Goal: Information Seeking & Learning: Find specific page/section

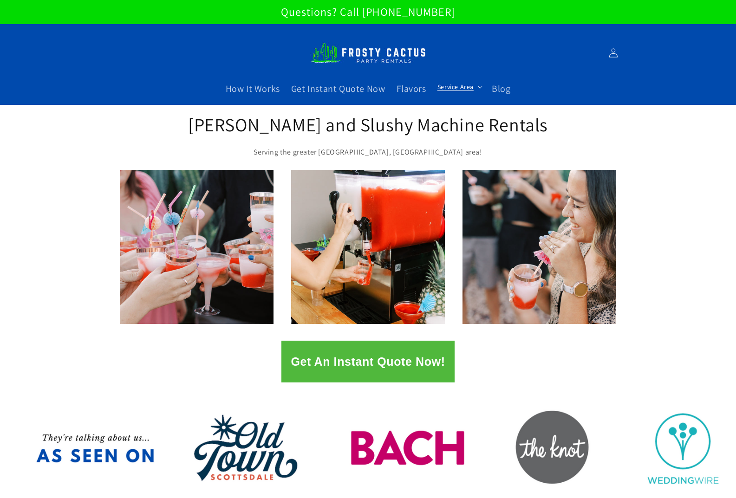
click at [473, 87] on summary "Service Area" at bounding box center [459, 86] width 54 height 19
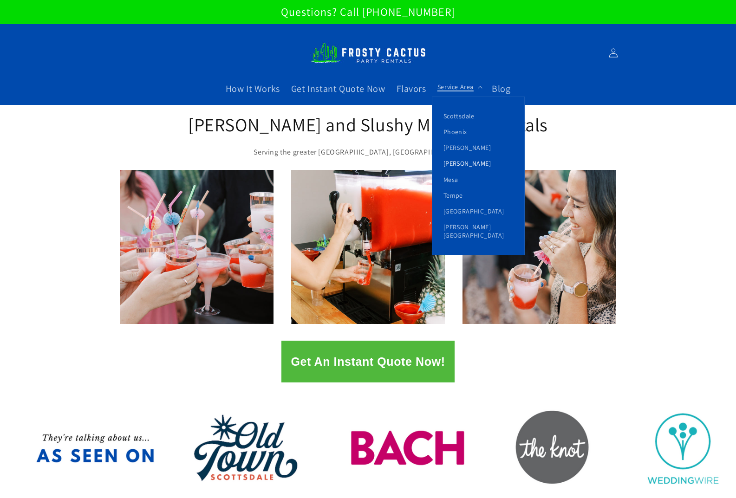
click at [455, 162] on link "[PERSON_NAME]" at bounding box center [478, 164] width 92 height 16
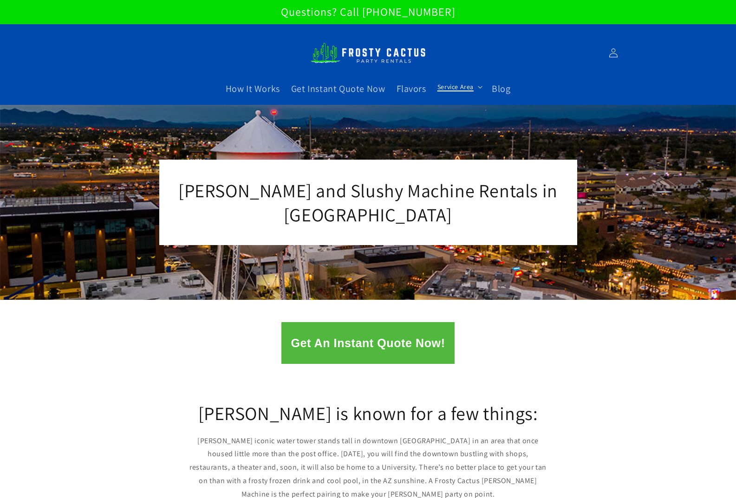
click at [451, 88] on span "Service Area" at bounding box center [455, 87] width 36 height 8
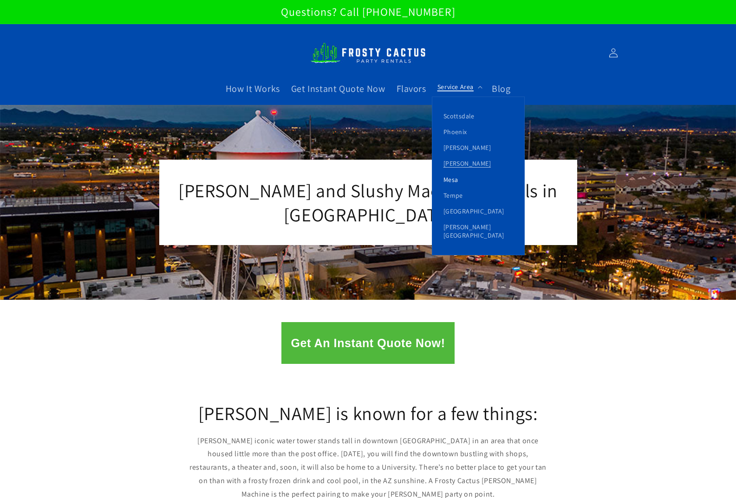
click at [458, 178] on link "Mesa" at bounding box center [478, 180] width 92 height 16
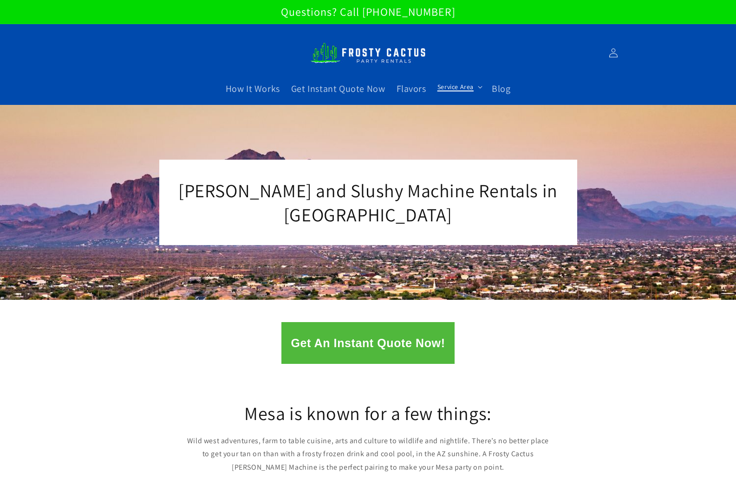
click at [448, 84] on span "Service Area" at bounding box center [455, 87] width 36 height 8
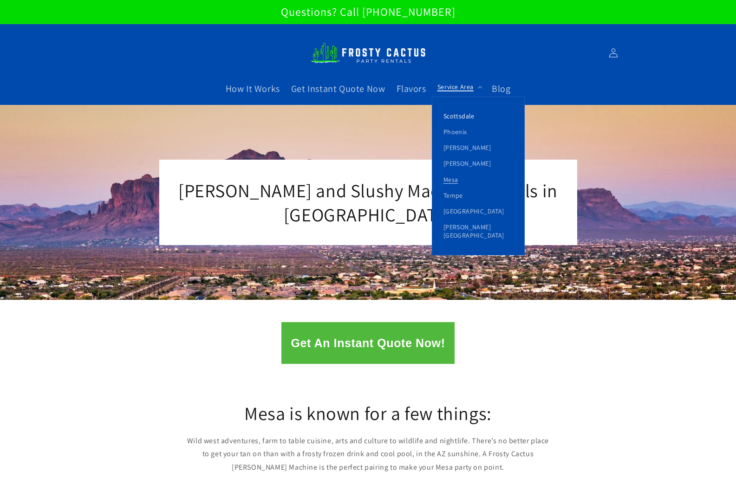
click at [459, 114] on link "Scottsdale" at bounding box center [478, 116] width 92 height 16
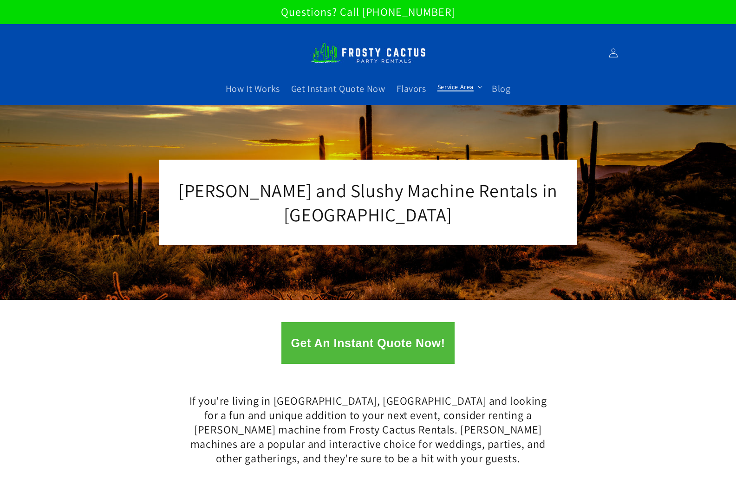
click at [466, 90] on span "Service Area" at bounding box center [455, 87] width 36 height 8
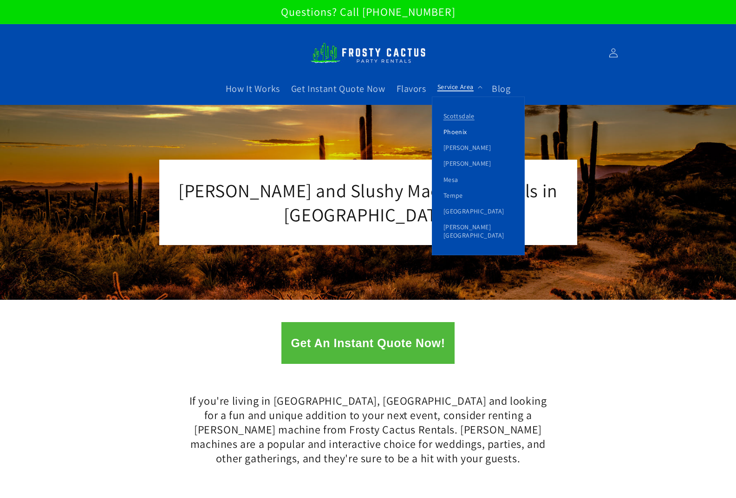
click at [463, 133] on link "Phoenix" at bounding box center [478, 132] width 92 height 16
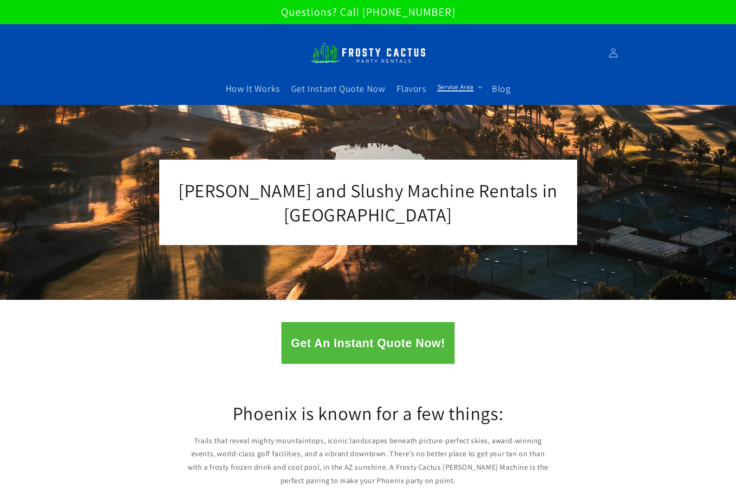
click at [452, 87] on span "Service Area" at bounding box center [455, 87] width 36 height 8
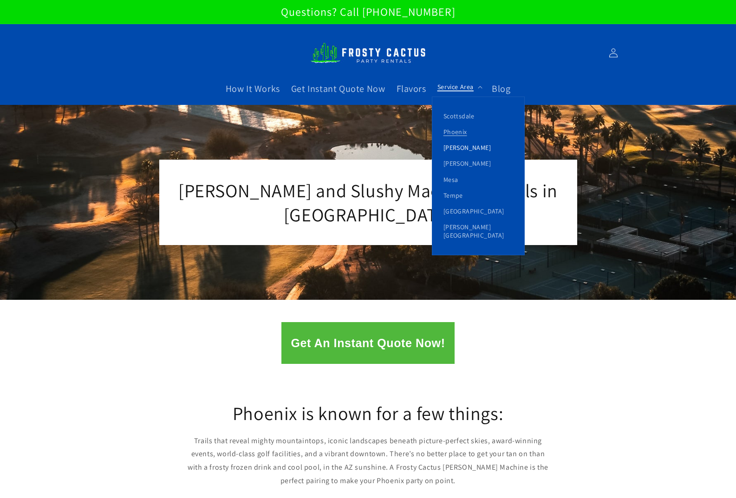
click at [455, 146] on link "[PERSON_NAME]" at bounding box center [478, 148] width 92 height 16
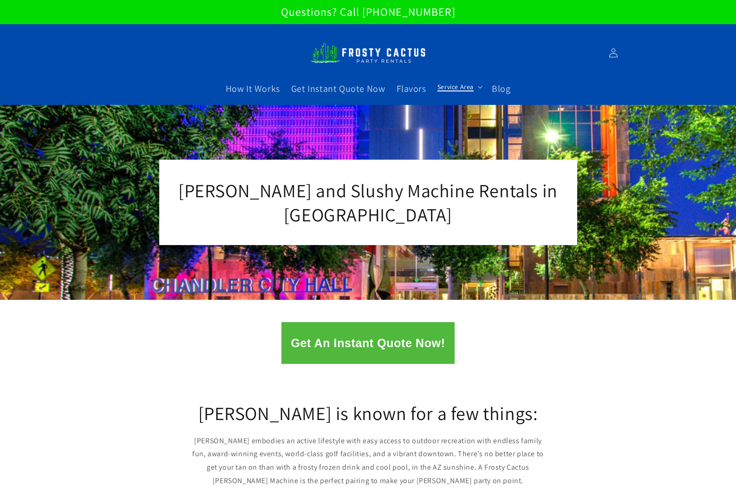
click at [461, 88] on span "Service Area" at bounding box center [455, 87] width 36 height 8
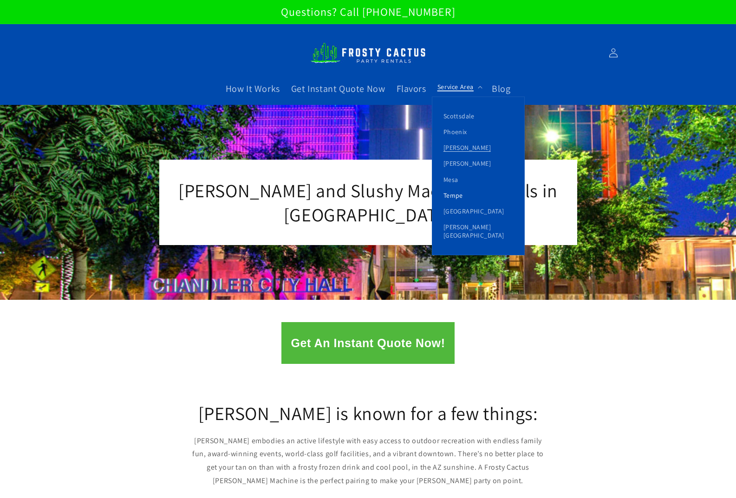
click at [457, 196] on link "Tempe" at bounding box center [478, 196] width 92 height 16
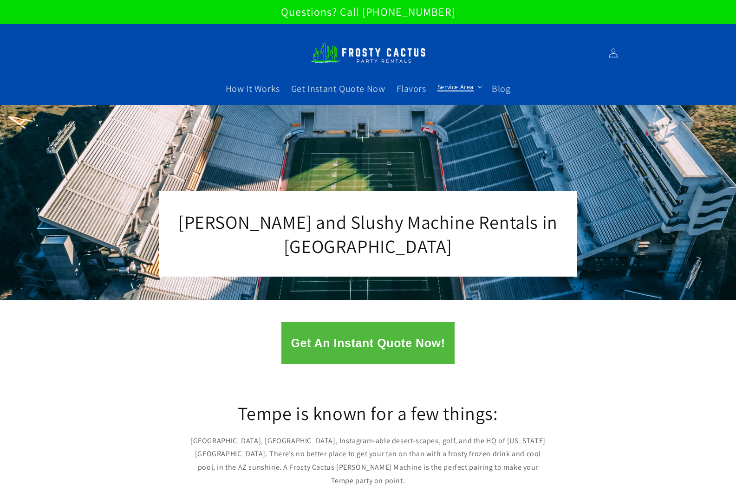
click at [472, 90] on span "Service Area" at bounding box center [455, 87] width 36 height 8
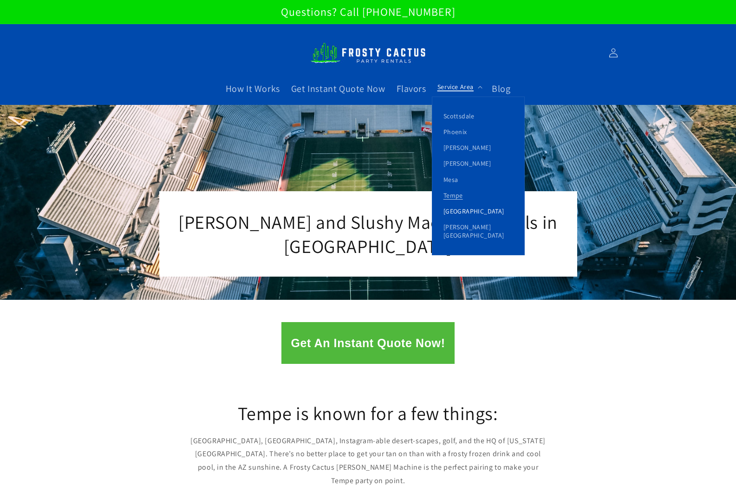
click at [470, 213] on link "[GEOGRAPHIC_DATA]" at bounding box center [478, 211] width 92 height 16
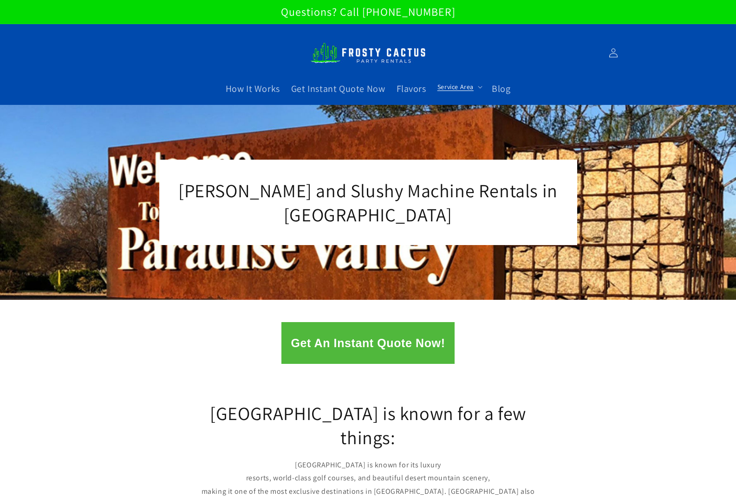
click at [476, 135] on div "Margarita and Slushy Machine Rentals in Paradise Valley" at bounding box center [368, 202] width 557 height 195
click at [460, 86] on span "Service Area" at bounding box center [455, 87] width 36 height 8
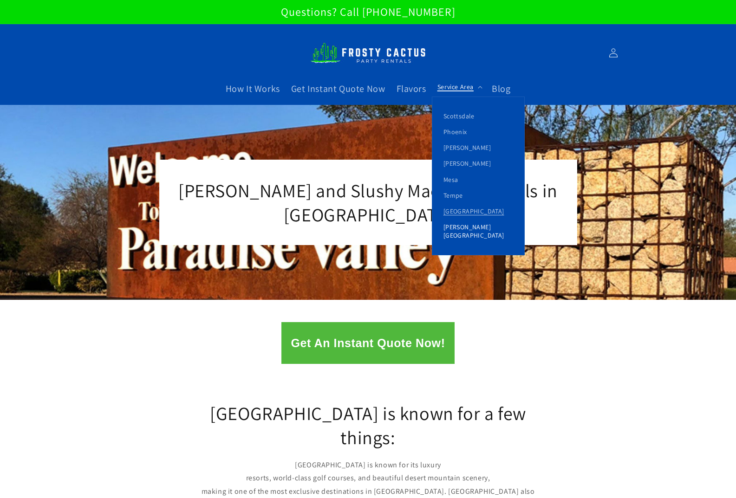
click at [476, 226] on link "[PERSON_NAME][GEOGRAPHIC_DATA]" at bounding box center [478, 231] width 92 height 24
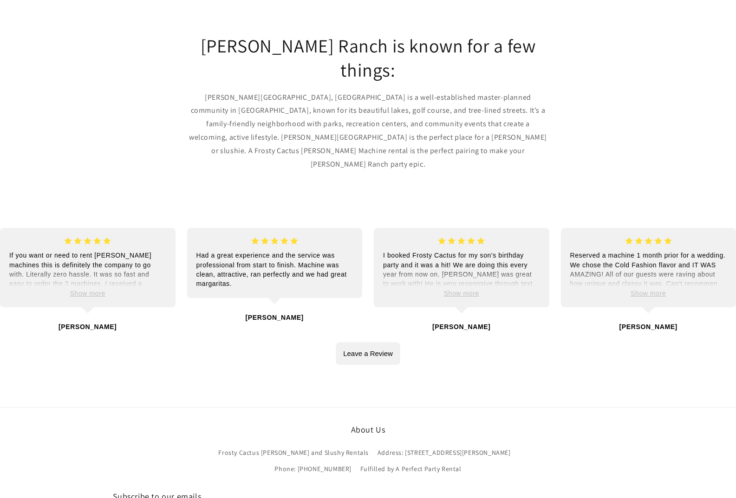
scroll to position [371, 0]
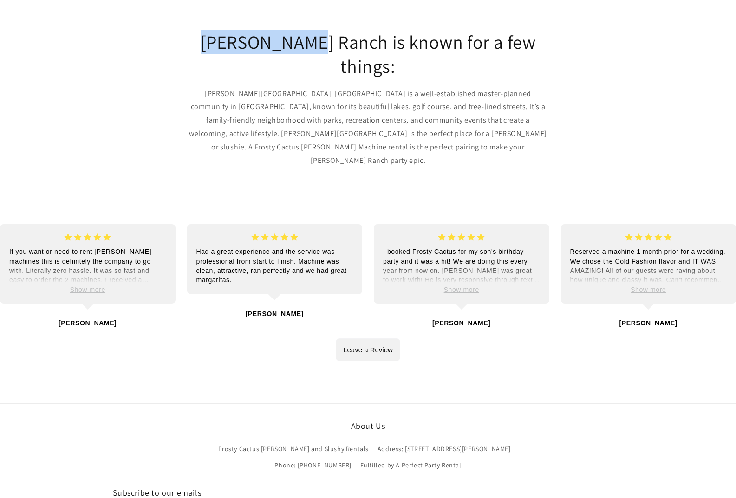
drag, startPoint x: 322, startPoint y: 41, endPoint x: 204, endPoint y: 38, distance: 118.4
click at [204, 38] on h2 "Dobson Ranch is known for a few things:" at bounding box center [368, 54] width 362 height 48
copy h2 "[PERSON_NAME][GEOGRAPHIC_DATA]"
